Goal: Navigation & Orientation: Find specific page/section

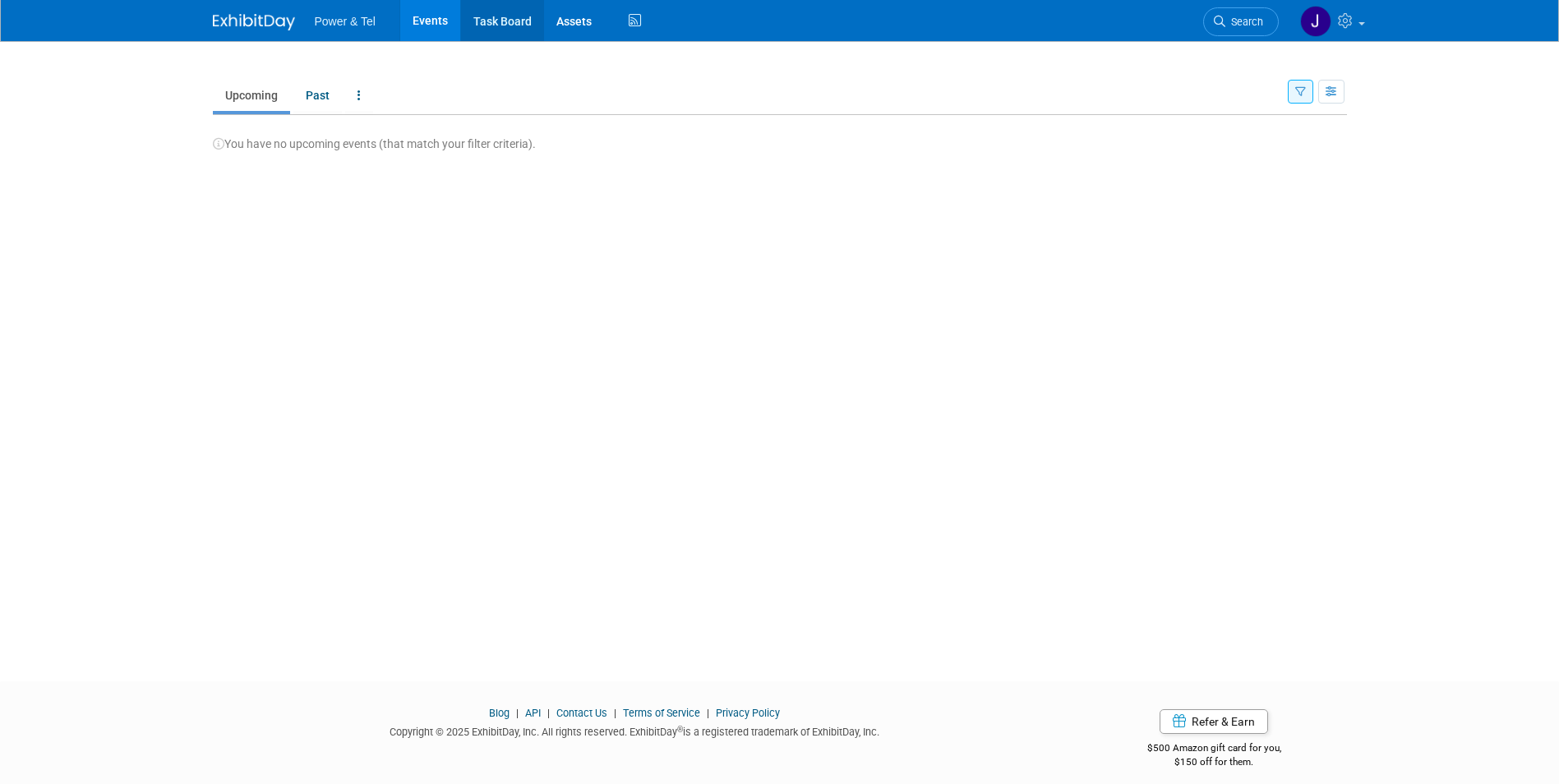
click at [509, 17] on link "Task Board" at bounding box center [503, 20] width 83 height 41
click at [557, 15] on link "Assets" at bounding box center [574, 20] width 60 height 41
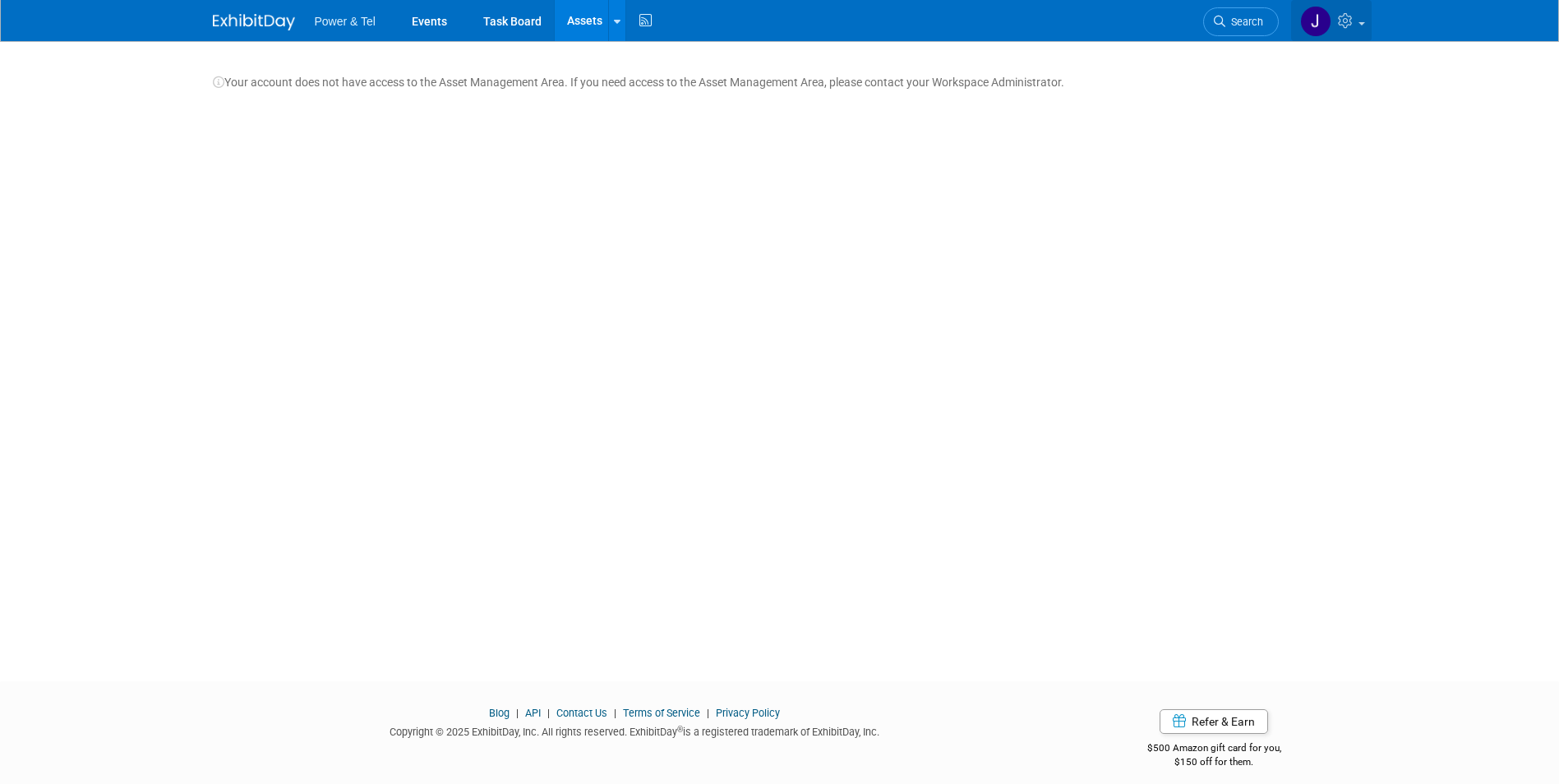
click at [1355, 18] on icon at bounding box center [1348, 21] width 19 height 15
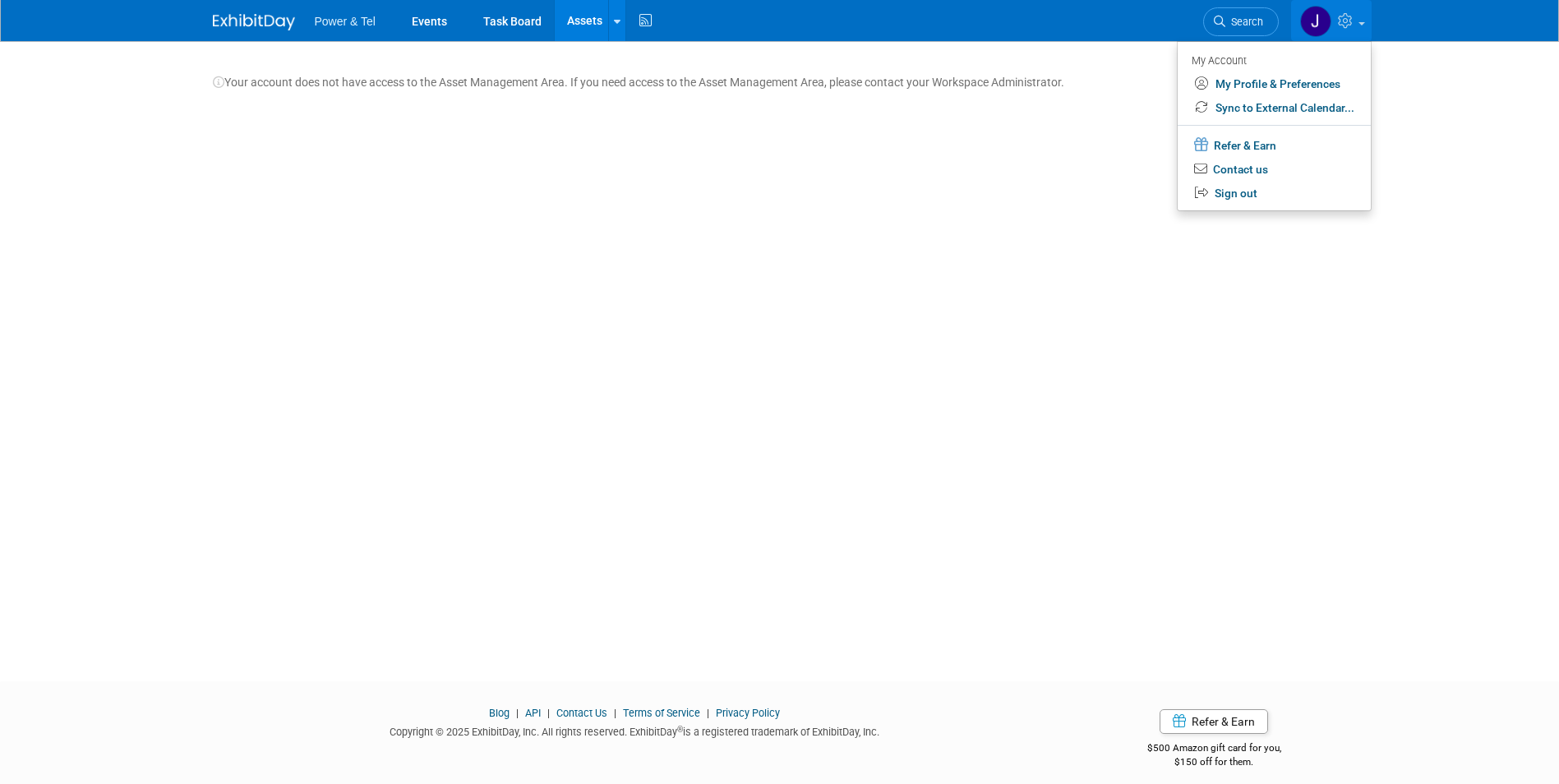
click at [1097, 123] on div "Your account does not have access to the Asset Management Area. If you need acc…" at bounding box center [780, 346] width 1159 height 611
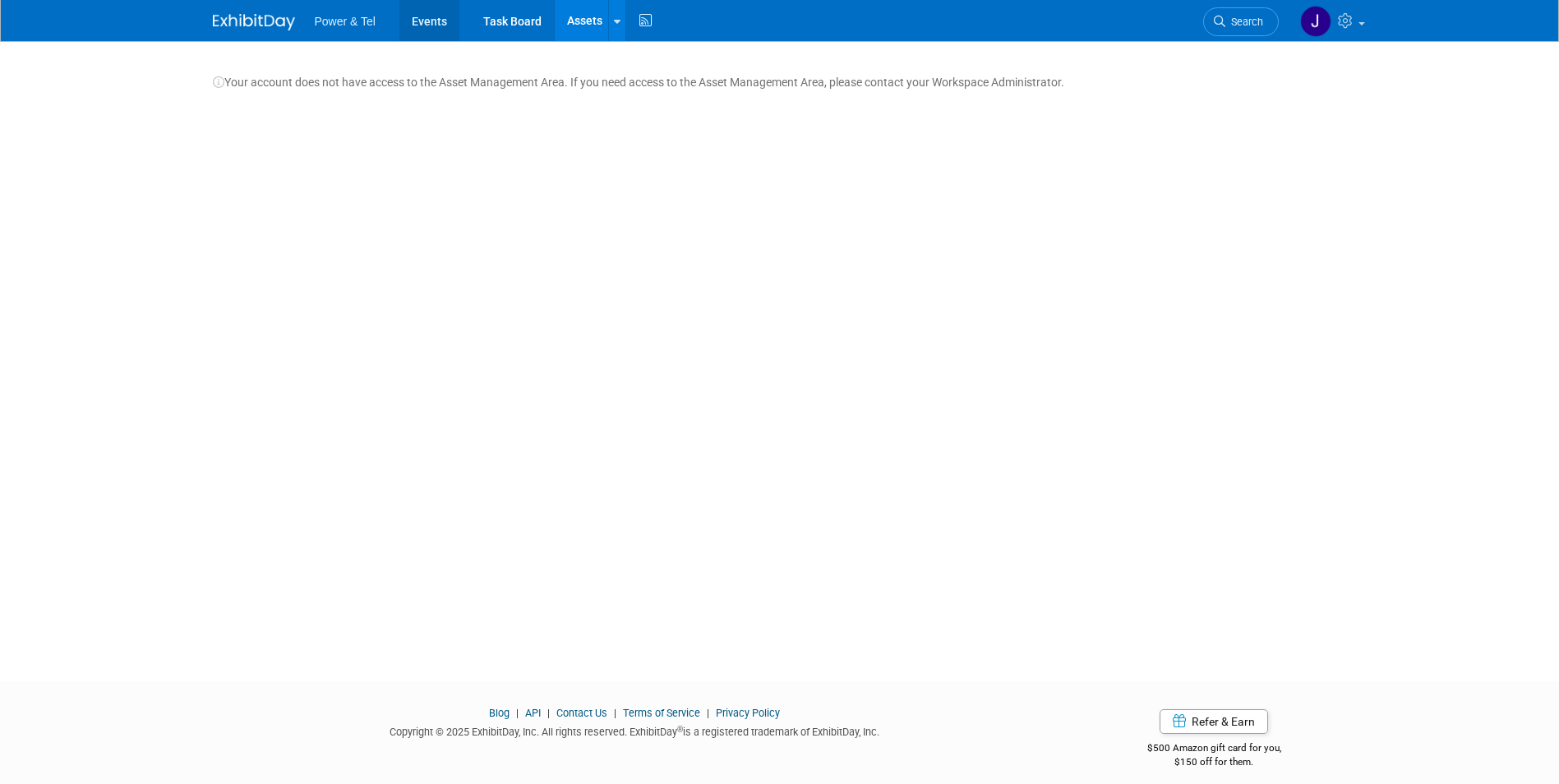
click at [444, 13] on link "Events" at bounding box center [429, 20] width 60 height 41
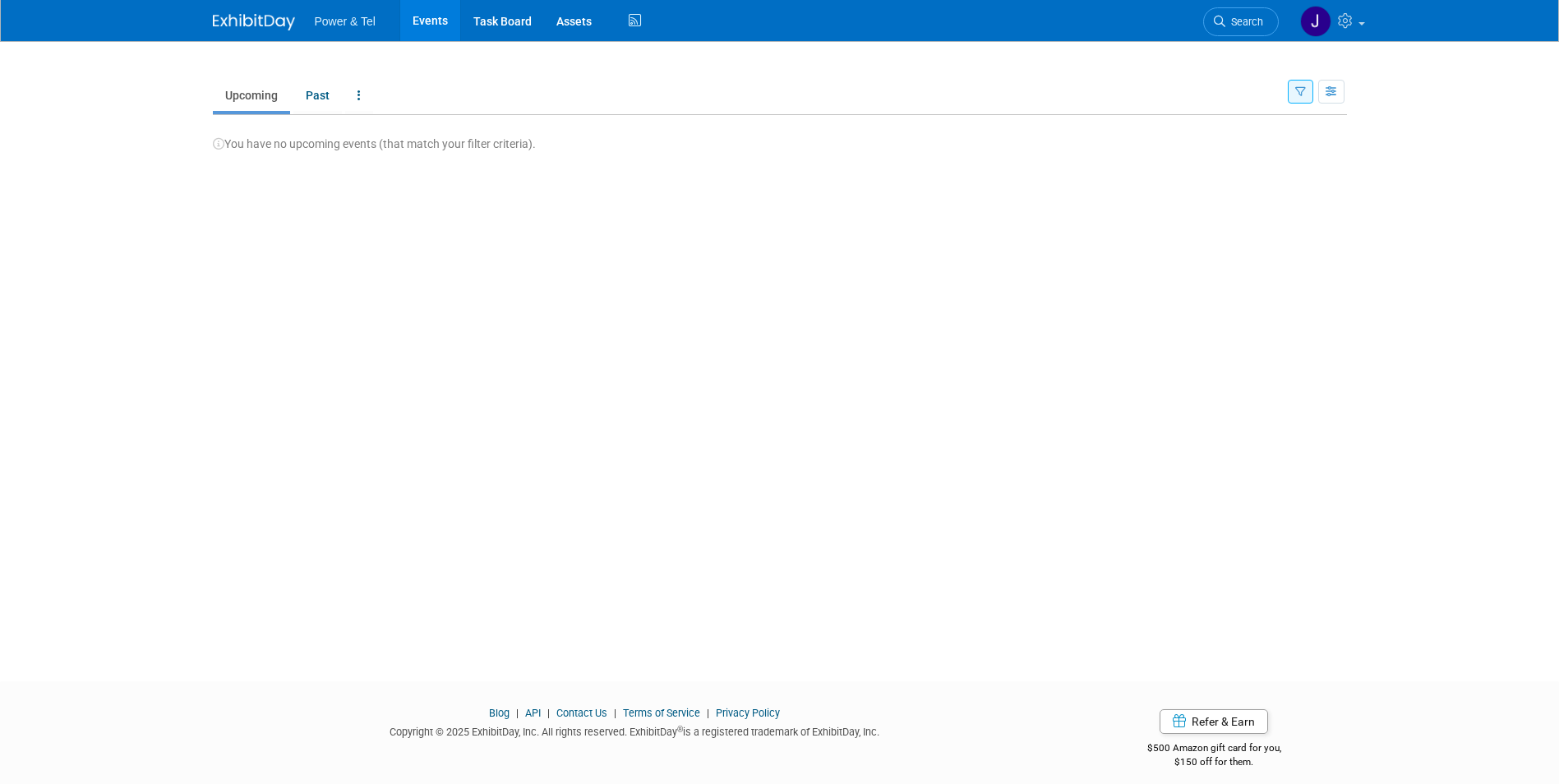
click at [340, 18] on span "Power & Tel" at bounding box center [345, 22] width 61 height 13
drag, startPoint x: 340, startPoint y: 22, endPoint x: 345, endPoint y: 32, distance: 11.2
click at [345, 32] on ul "Power & Tel Events Task Board Assets Activity Feed" at bounding box center [479, 20] width 330 height 41
click at [274, 17] on img at bounding box center [254, 22] width 82 height 17
